Goal: Use online tool/utility: Utilize a website feature to perform a specific function

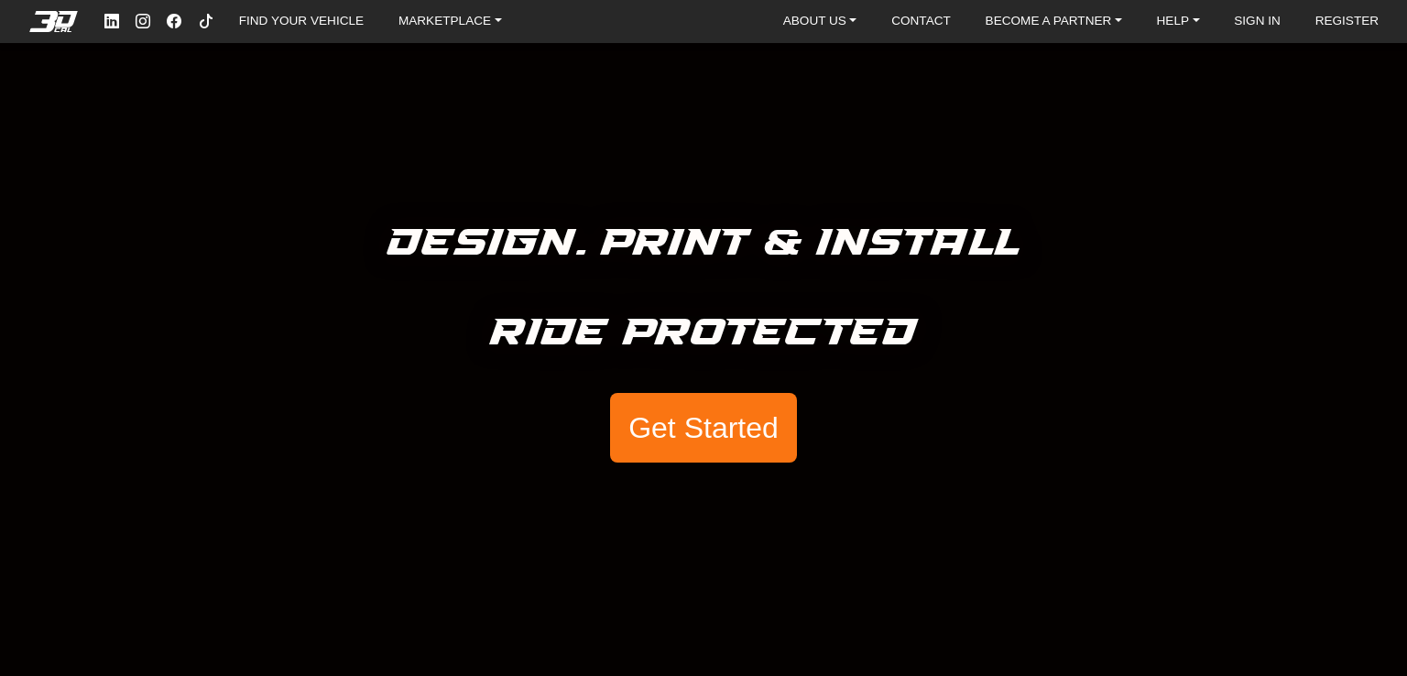
click at [716, 422] on button "Get Started" at bounding box center [703, 428] width 187 height 70
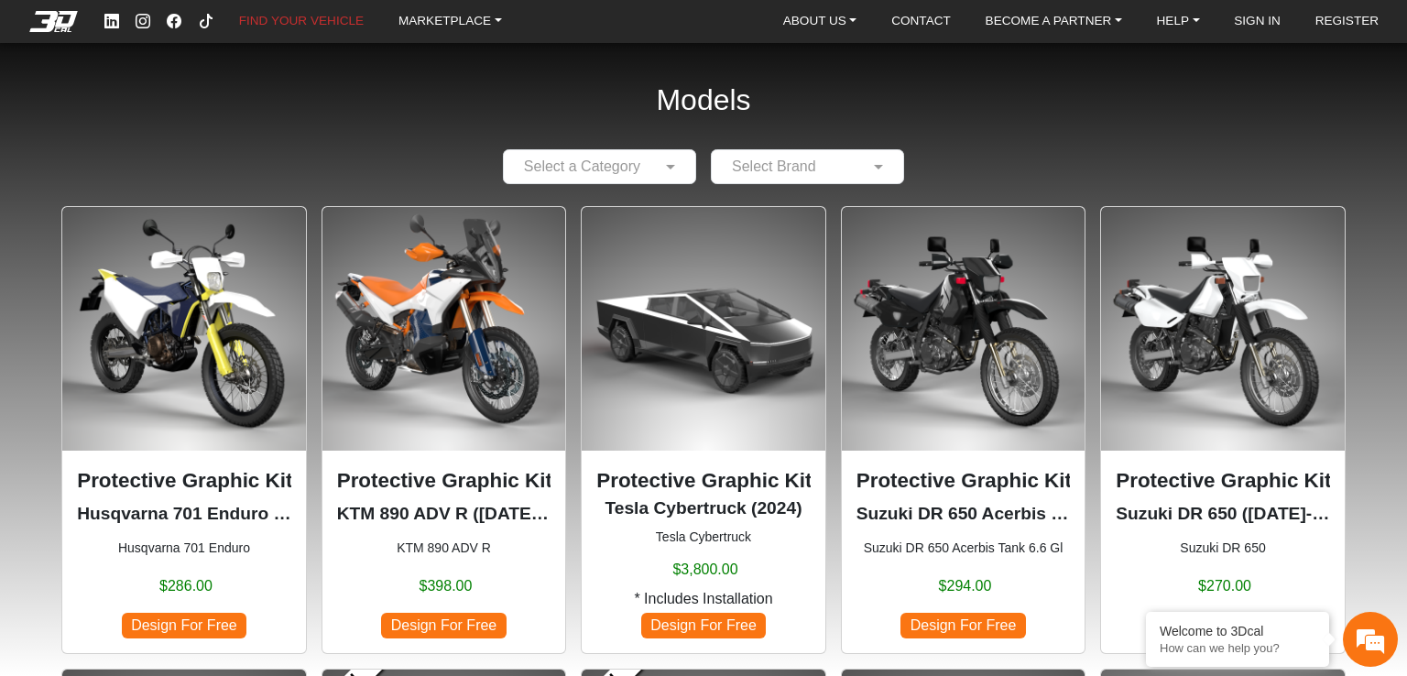
click at [464, 311] on img at bounding box center [444, 329] width 244 height 244
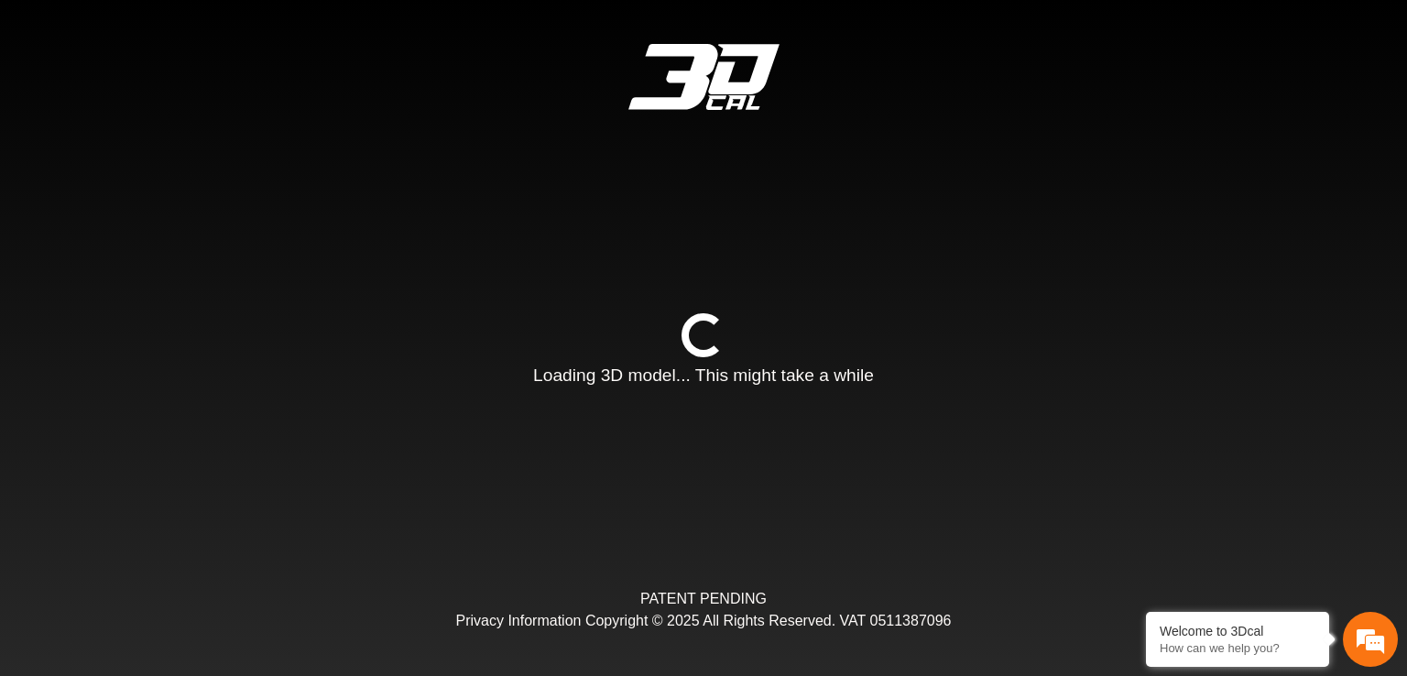
type input "*"
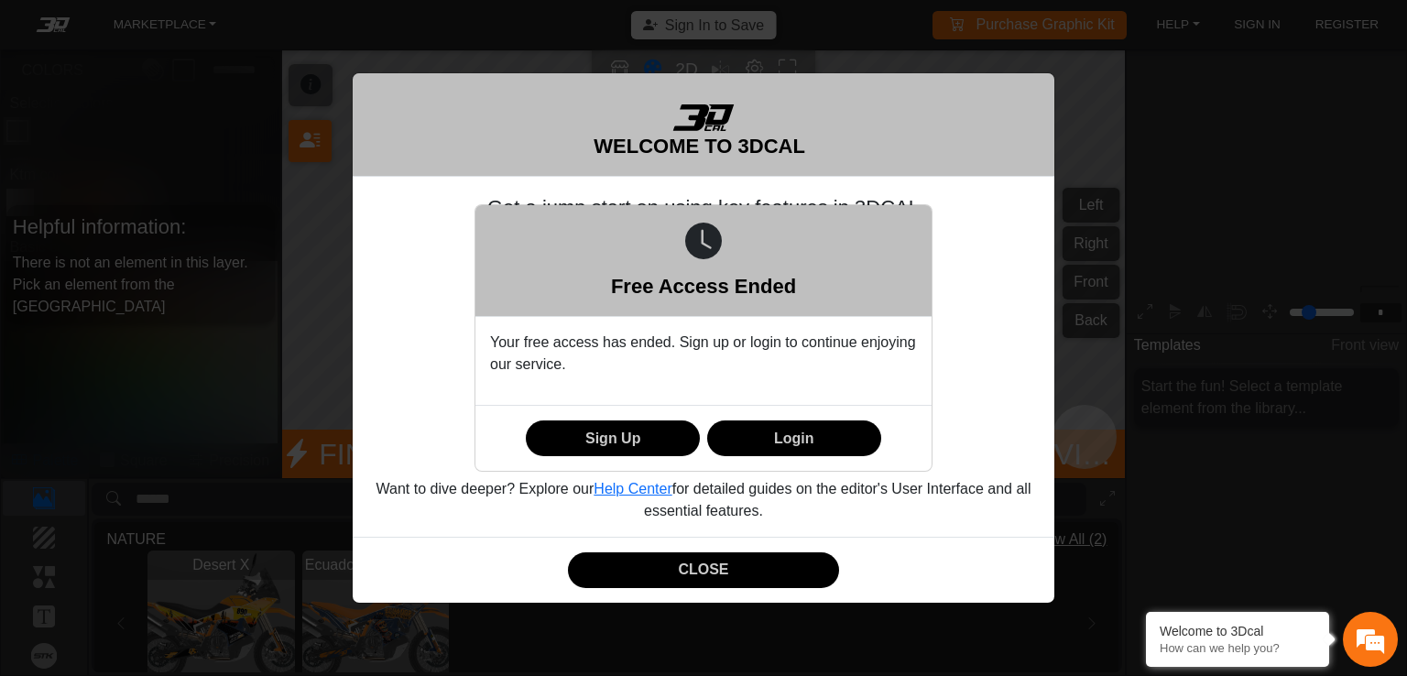
scroll to position [221, 205]
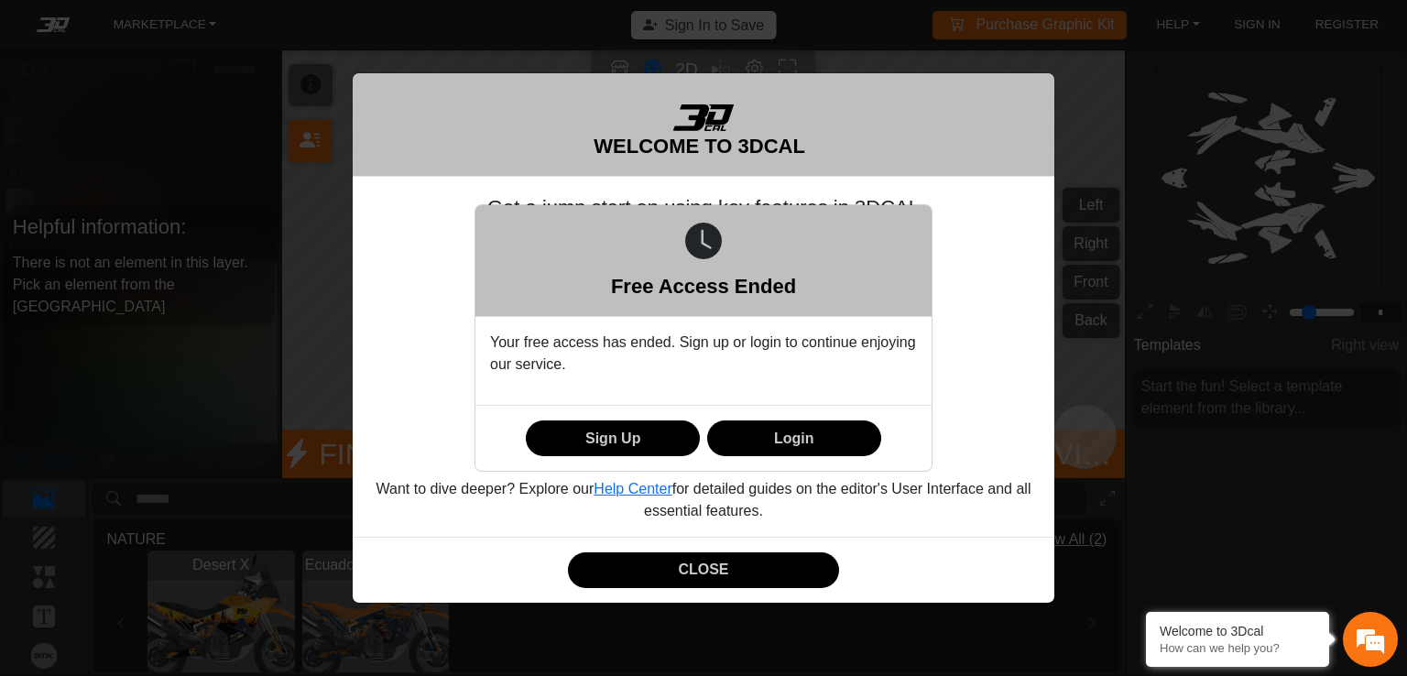
click at [972, 295] on div "Free Access Ended Your free access has ended. Sign up or login to continue enjo…" at bounding box center [703, 338] width 1407 height 676
click at [836, 169] on div "Free Access Ended Your free access has ended. Sign up or login to continue enjo…" at bounding box center [703, 338] width 1407 height 676
